Goal: Information Seeking & Learning: Learn about a topic

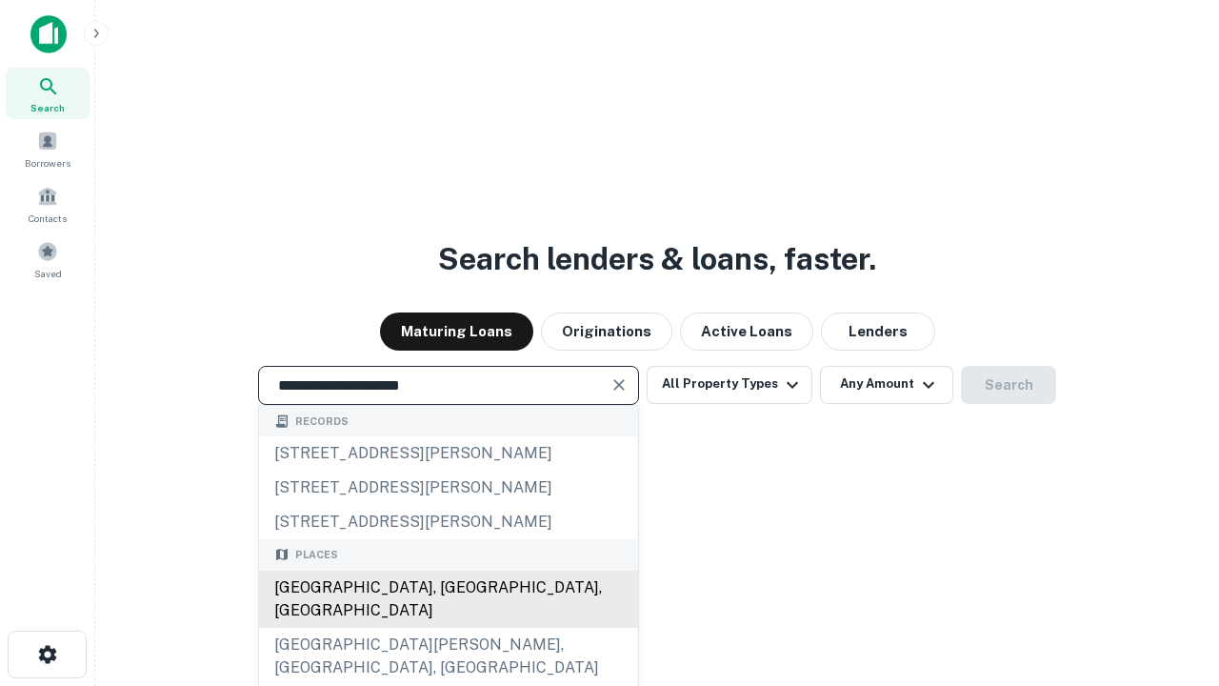
click at [448, 628] on div "[GEOGRAPHIC_DATA], [GEOGRAPHIC_DATA], [GEOGRAPHIC_DATA]" at bounding box center [448, 599] width 379 height 57
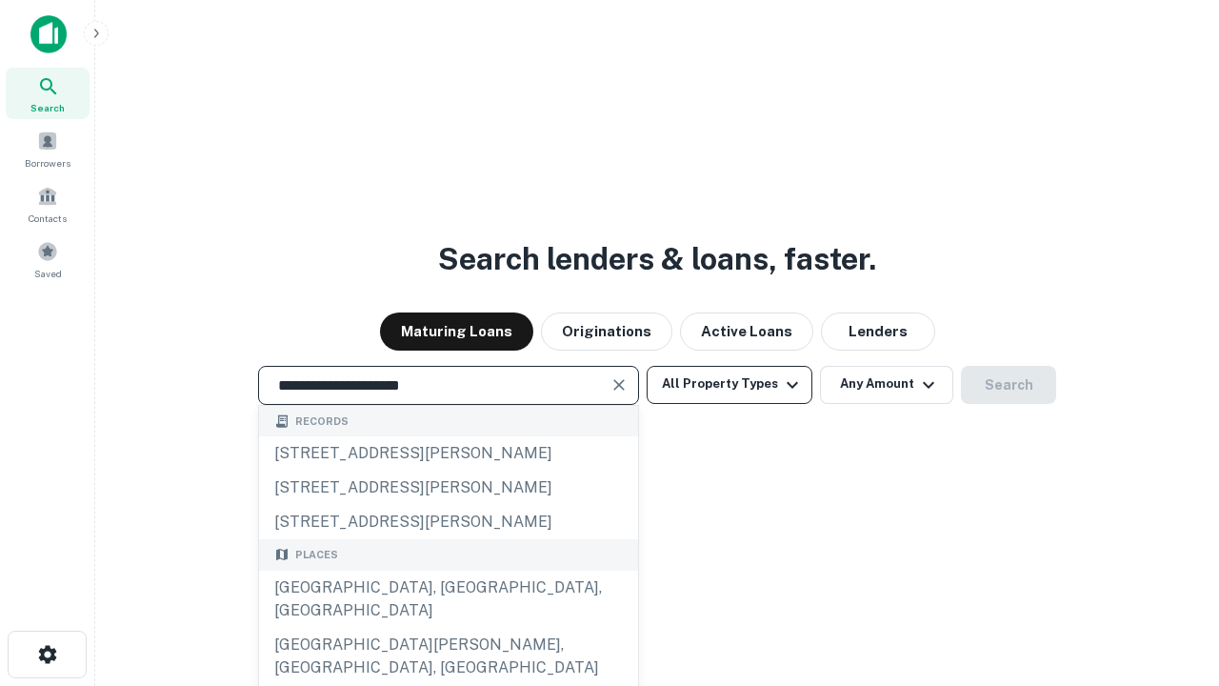
type input "**********"
click at [730, 384] on button "All Property Types" at bounding box center [730, 385] width 166 height 38
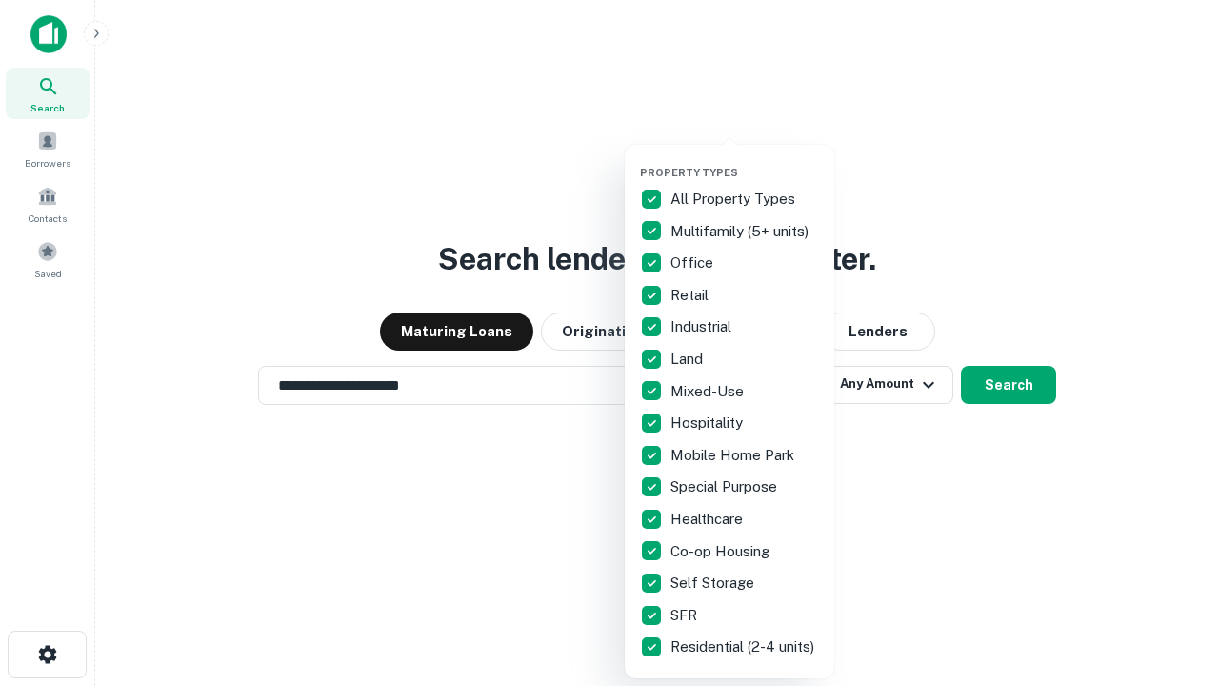
click at [745, 160] on button "button" at bounding box center [745, 160] width 210 height 1
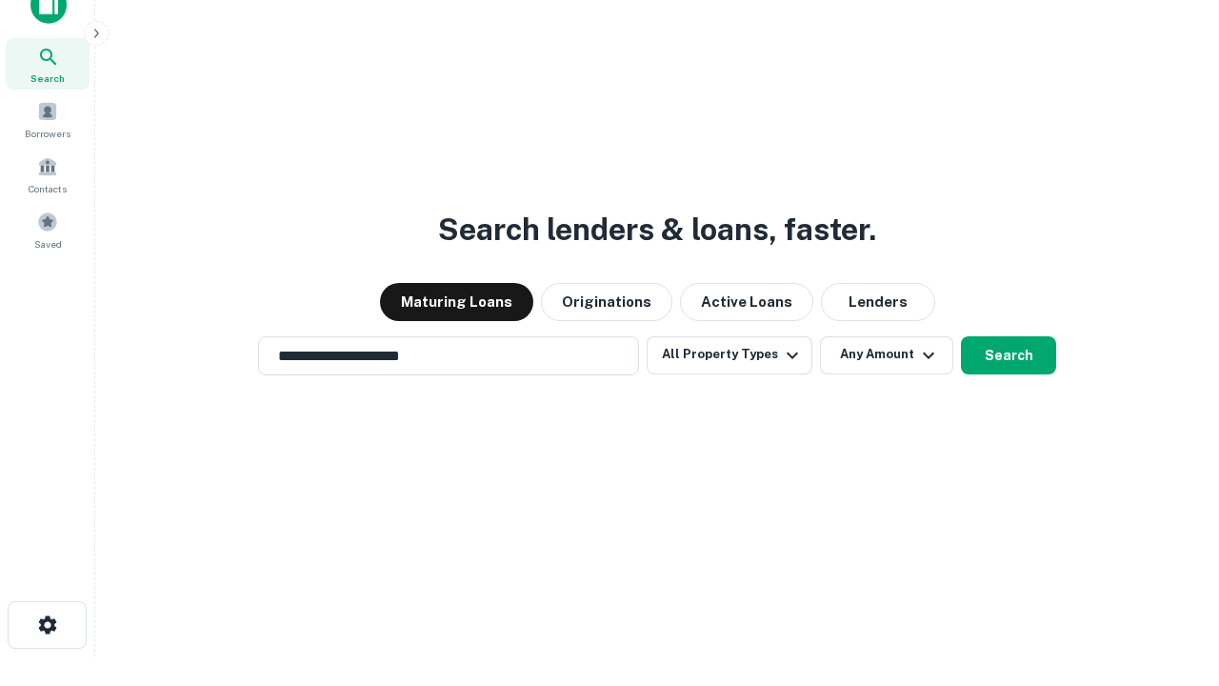
scroll to position [11, 230]
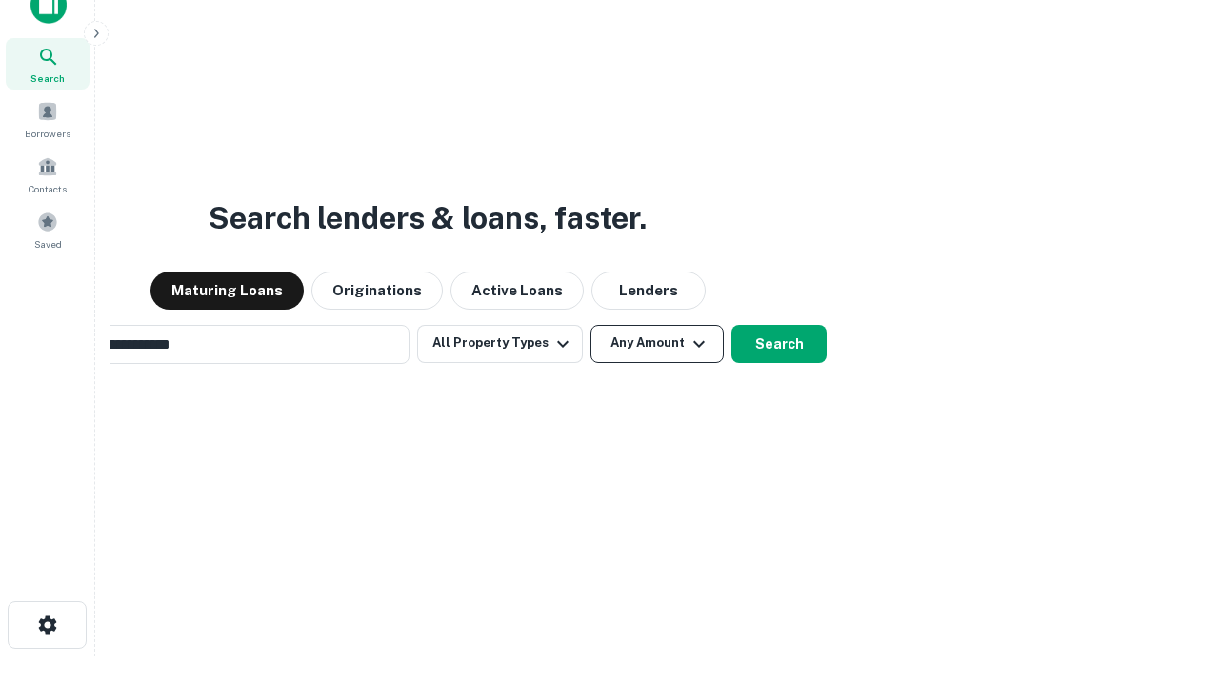
click at [591, 325] on button "Any Amount" at bounding box center [657, 344] width 133 height 38
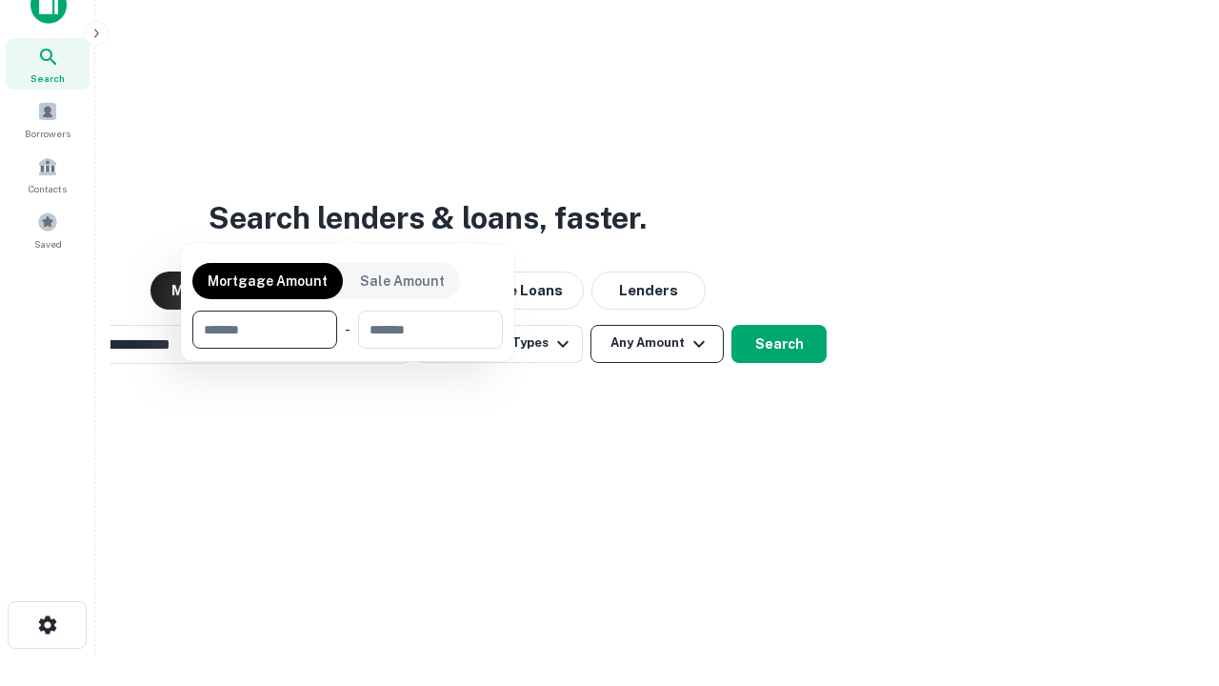
scroll to position [30, 0]
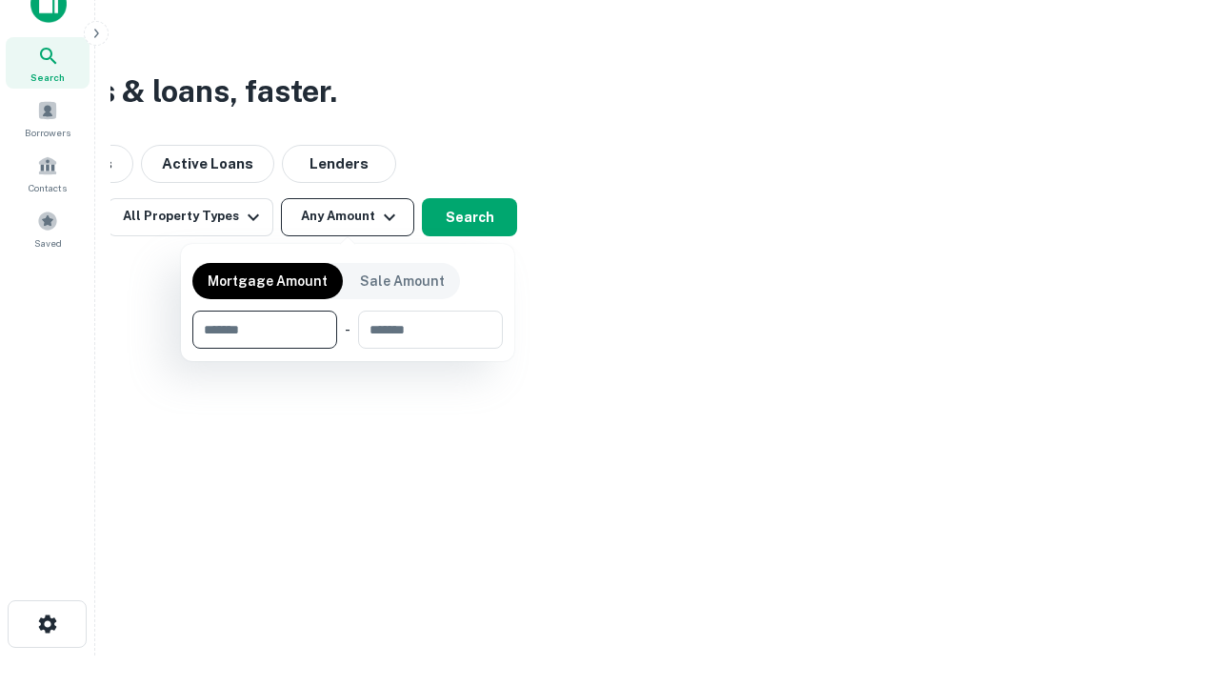
type input "*******"
click at [348, 349] on button "button" at bounding box center [347, 349] width 310 height 1
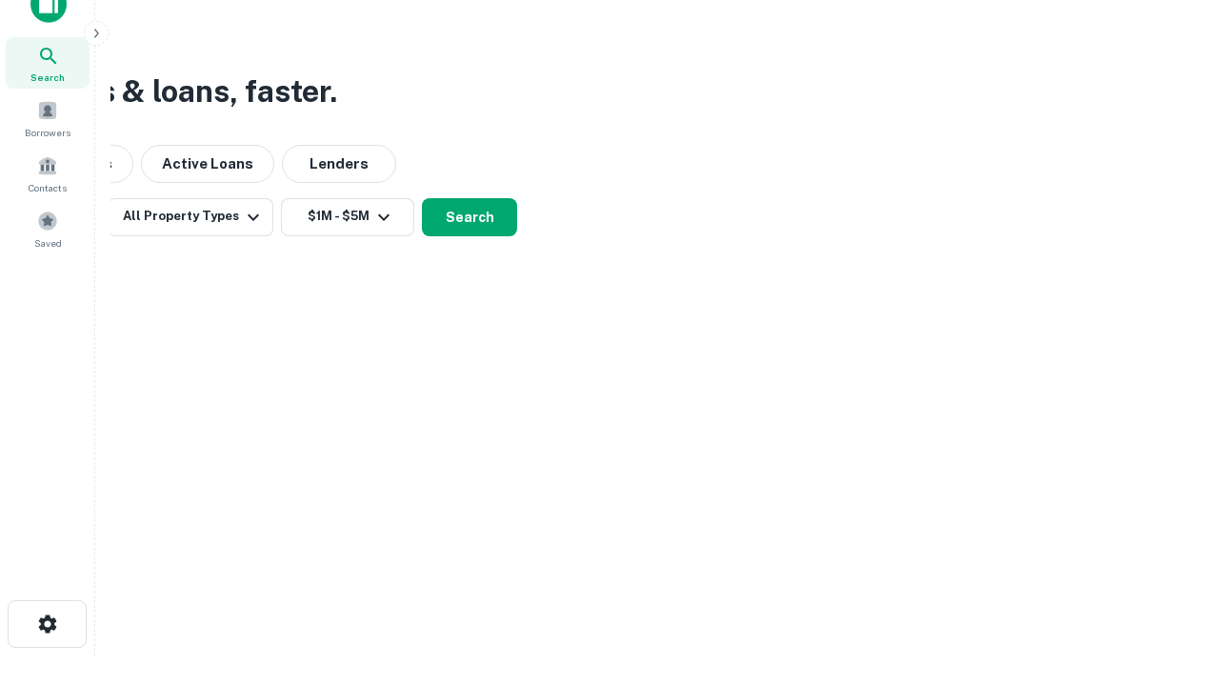
scroll to position [30, 0]
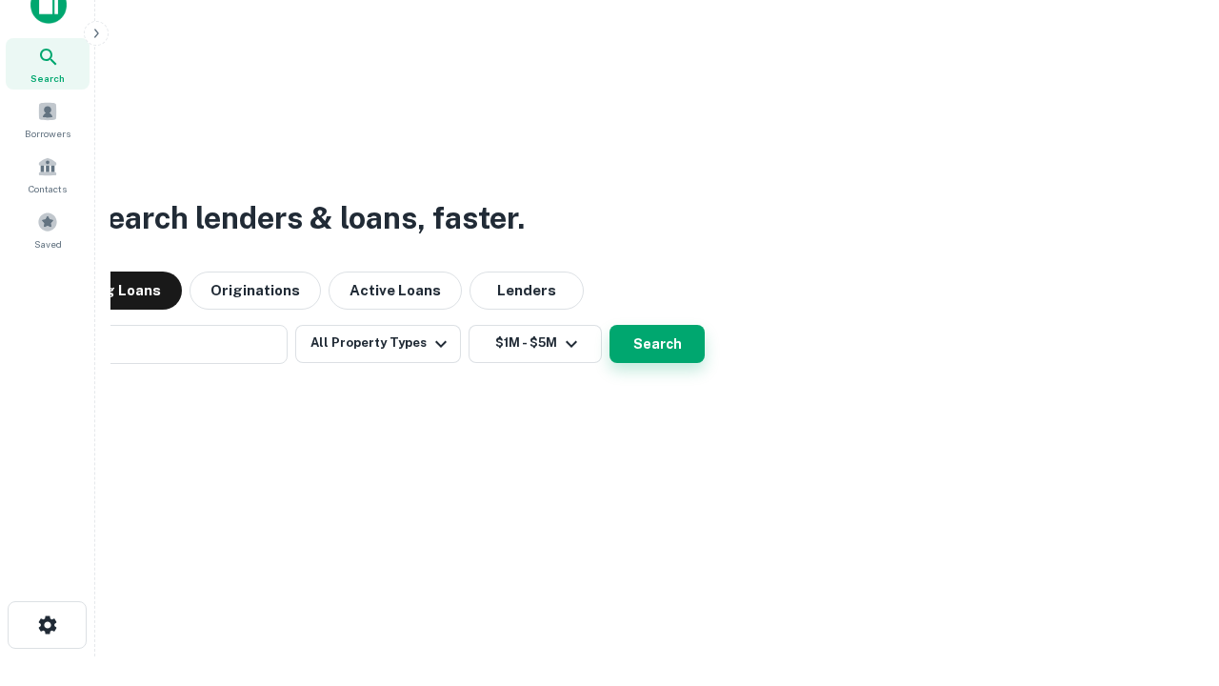
click at [610, 325] on button "Search" at bounding box center [657, 344] width 95 height 38
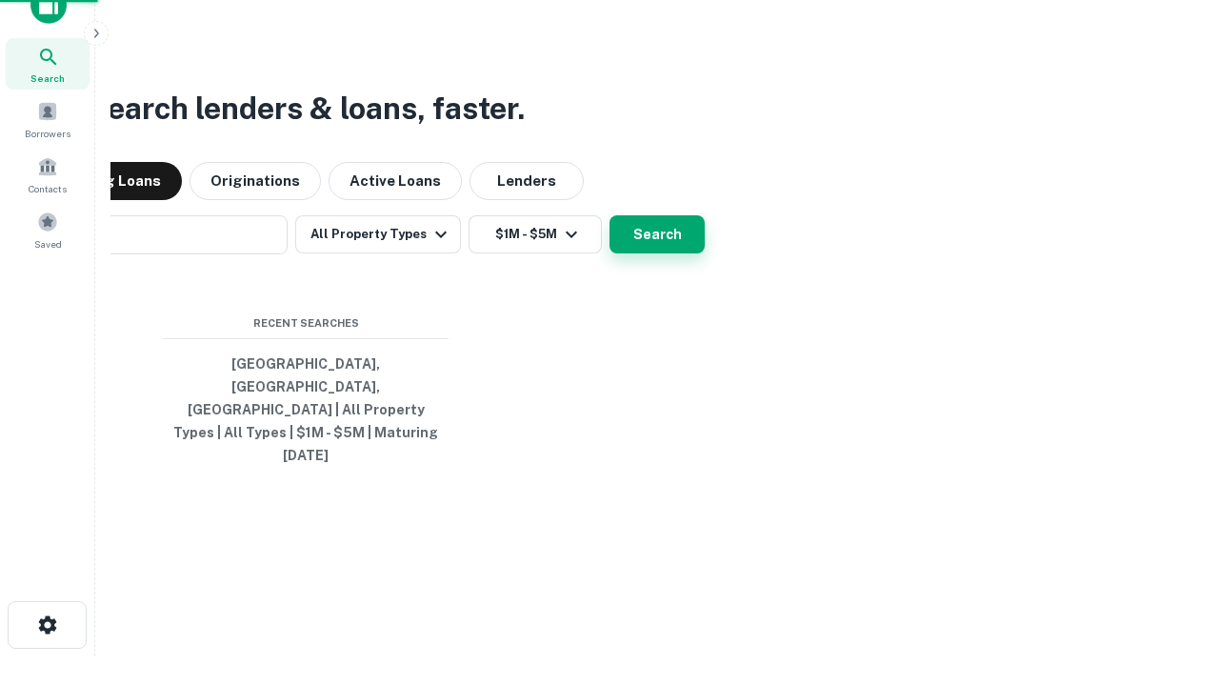
scroll to position [30, 0]
